Goal: Navigation & Orientation: Find specific page/section

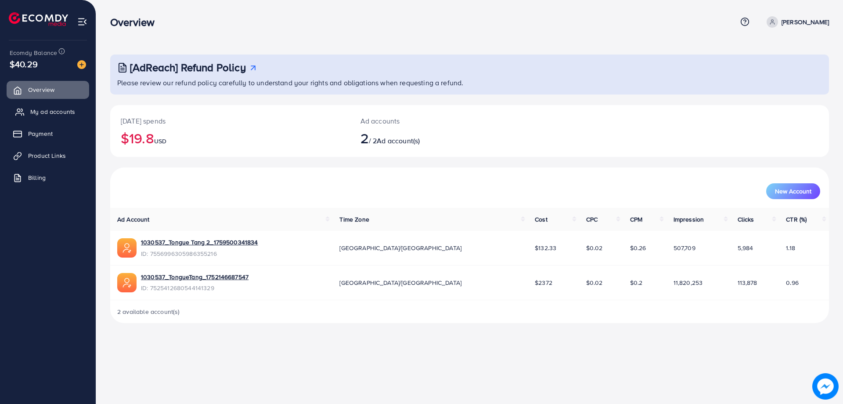
click at [26, 118] on link "My ad accounts" at bounding box center [48, 112] width 83 height 18
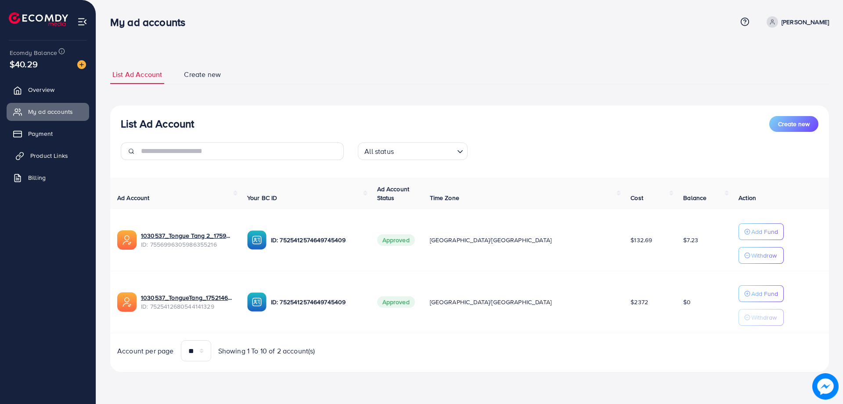
click at [72, 162] on link "Product Links" at bounding box center [48, 156] width 83 height 18
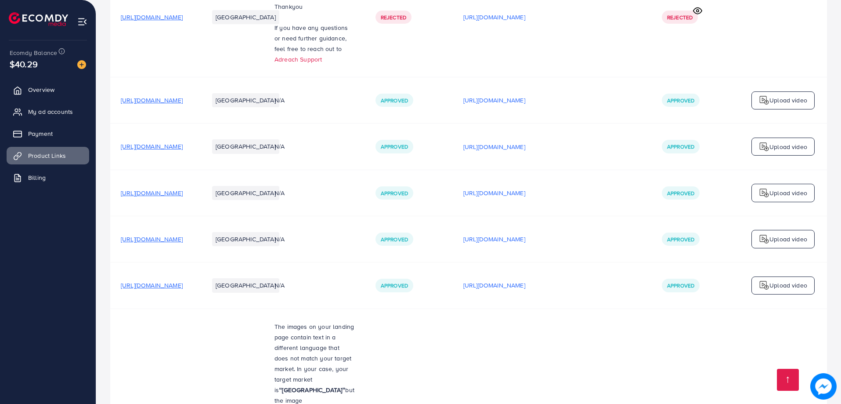
scroll to position [950, 0]
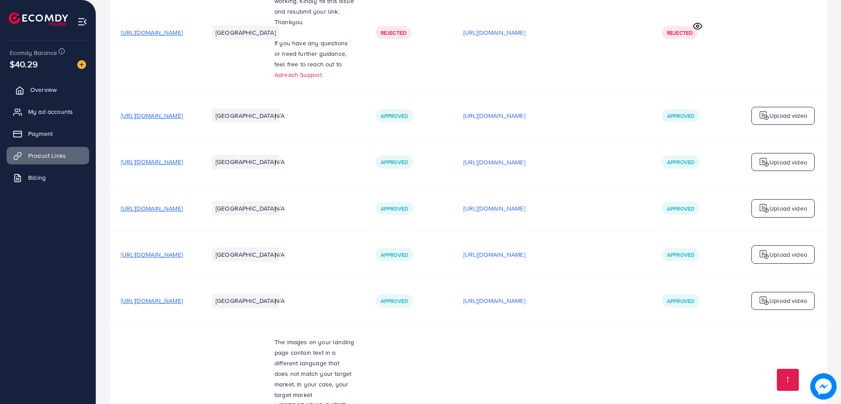
click at [21, 84] on link "Overview" at bounding box center [48, 90] width 83 height 18
